Goal: Check status: Check status

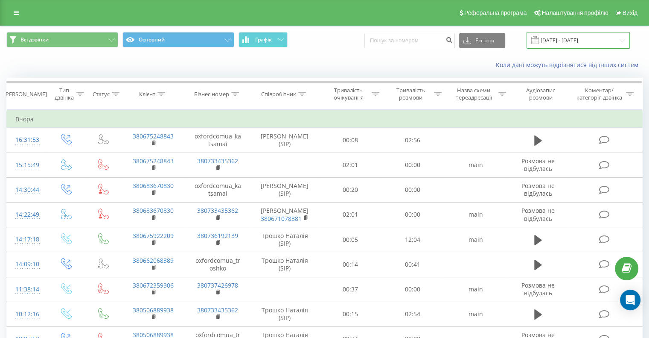
click at [572, 41] on input "21.09.2025 - 21.09.2025" at bounding box center [578, 40] width 103 height 17
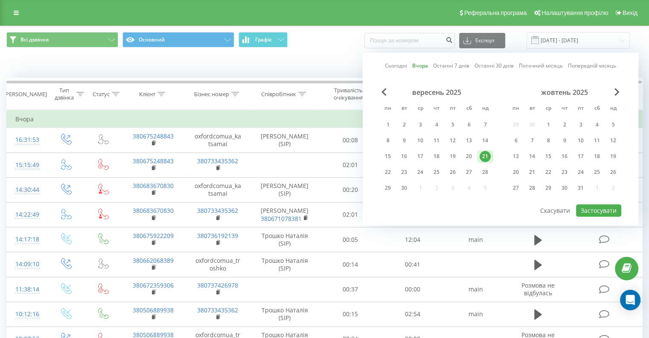
click at [395, 63] on link "Сьогодні" at bounding box center [396, 66] width 22 height 8
click at [608, 210] on button "Застосувати" at bounding box center [598, 210] width 45 height 12
type input "[DATE] - [DATE]"
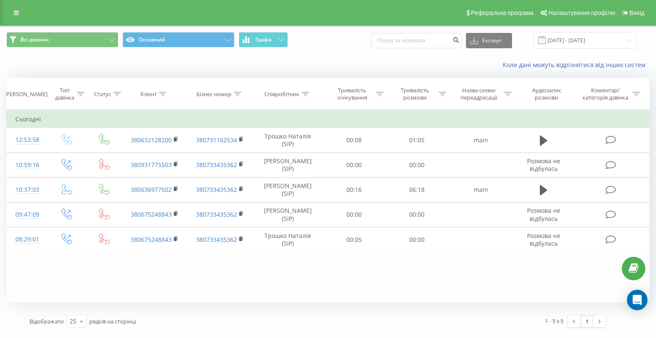
click at [237, 257] on div "Фільтрувати за умовою Дорівнює Введіть значення Скасувати OK Фільтрувати за умо…" at bounding box center [327, 206] width 643 height 192
